Goal: Transaction & Acquisition: Purchase product/service

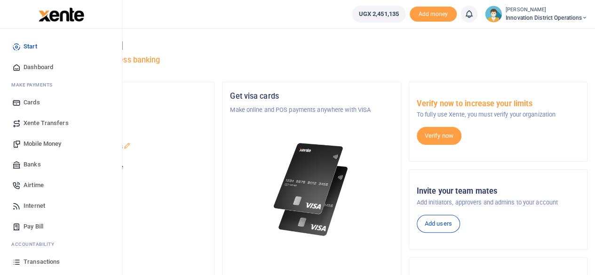
click at [40, 262] on span "Transactions" at bounding box center [42, 261] width 36 height 9
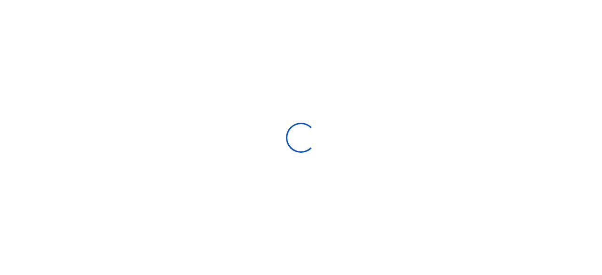
select select
type input "09/02/2025 - 10/01/2025"
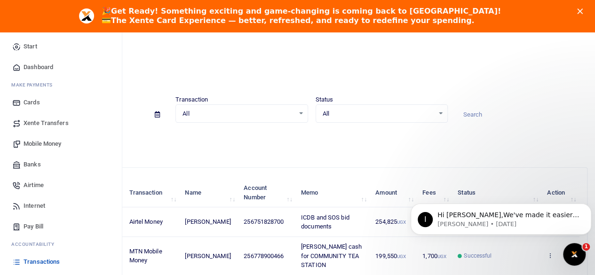
click at [34, 142] on span "Mobile Money" at bounding box center [43, 143] width 38 height 9
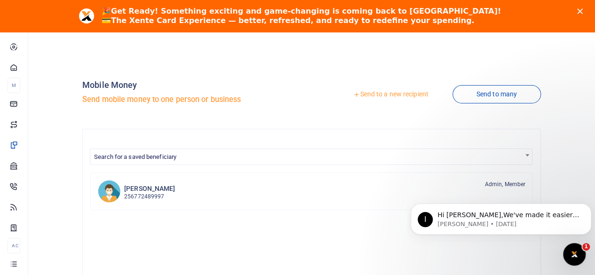
click at [358, 95] on link "Send to a new recipient" at bounding box center [390, 94] width 123 height 17
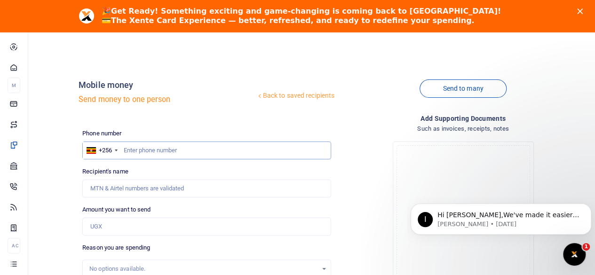
click at [177, 148] on input "text" at bounding box center [206, 151] width 249 height 18
type input "7"
type input "0703439318"
click at [212, 120] on div "Back to saved recipients Mobile money Send money to one person" at bounding box center [207, 95] width 256 height 54
type input "Joshua Nyakana"
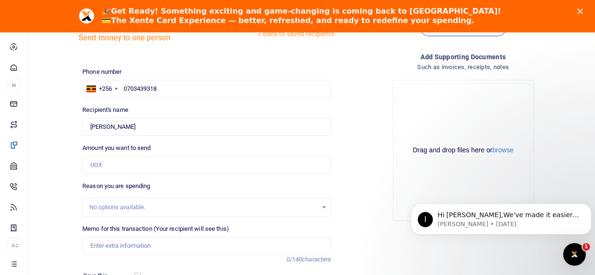
scroll to position [94, 0]
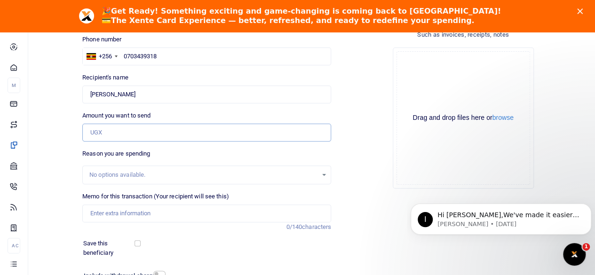
click at [126, 126] on input "Amount you want to send" at bounding box center [206, 133] width 249 height 18
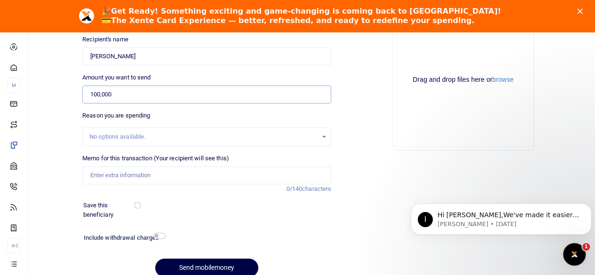
scroll to position [141, 0]
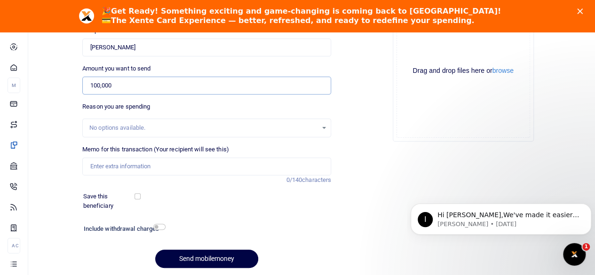
type input "100,000"
click at [171, 171] on input "Memo for this transaction (Your recipient will see this)" at bounding box center [206, 167] width 249 height 18
type input "Edward"
click at [160, 228] on input "checkbox" at bounding box center [159, 227] width 12 height 6
checkbox input "true"
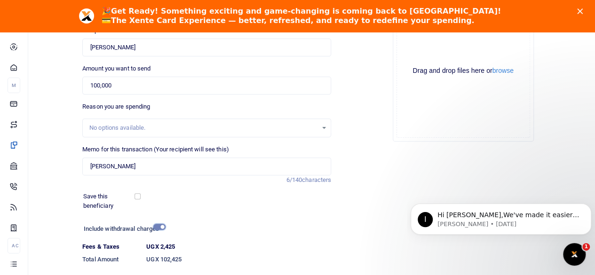
scroll to position [199, 0]
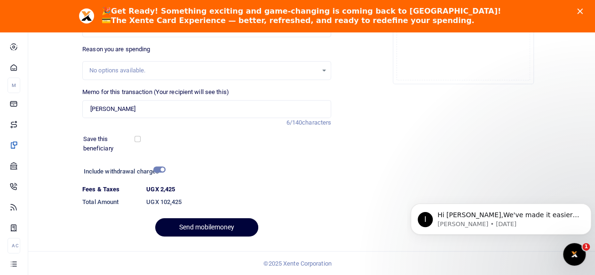
click at [221, 227] on button "Send mobilemoney" at bounding box center [206, 227] width 103 height 18
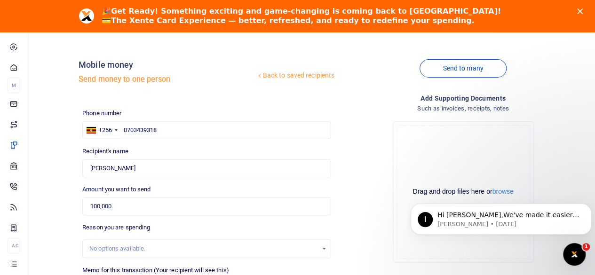
scroll to position [0, 0]
